Goal: Task Accomplishment & Management: Manage account settings

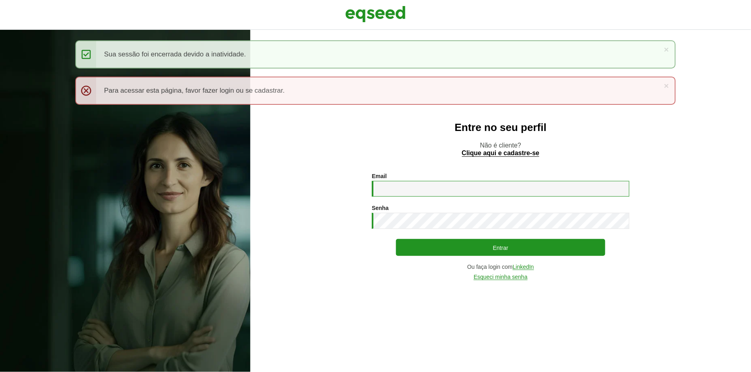
click at [435, 185] on input "Email *" at bounding box center [501, 189] width 258 height 16
type input "**********"
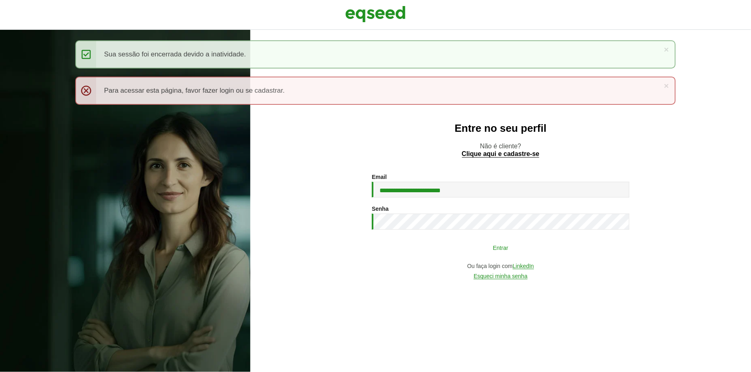
click at [410, 248] on button "Entrar" at bounding box center [500, 247] width 209 height 15
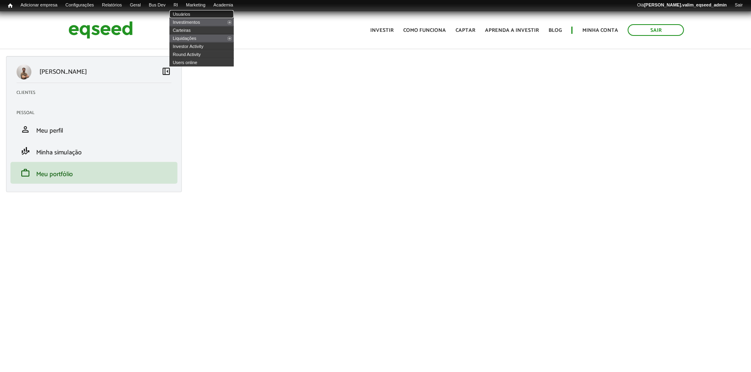
click at [187, 12] on link "Usuários" at bounding box center [201, 14] width 64 height 8
